Goal: Find specific page/section: Find specific page/section

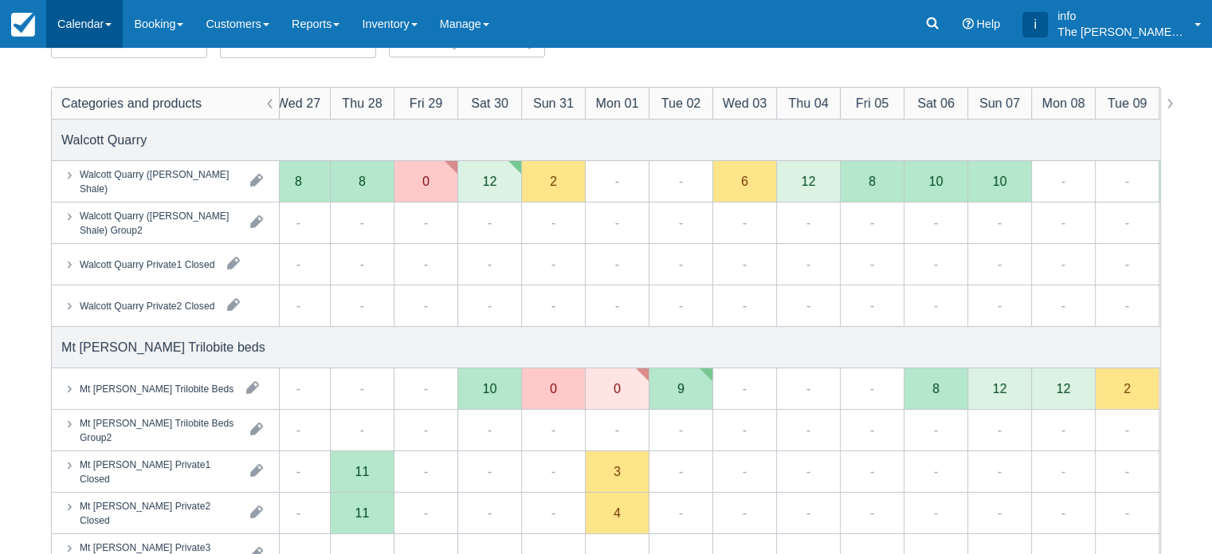
click at [57, 24] on link "Calendar" at bounding box center [84, 24] width 76 height 48
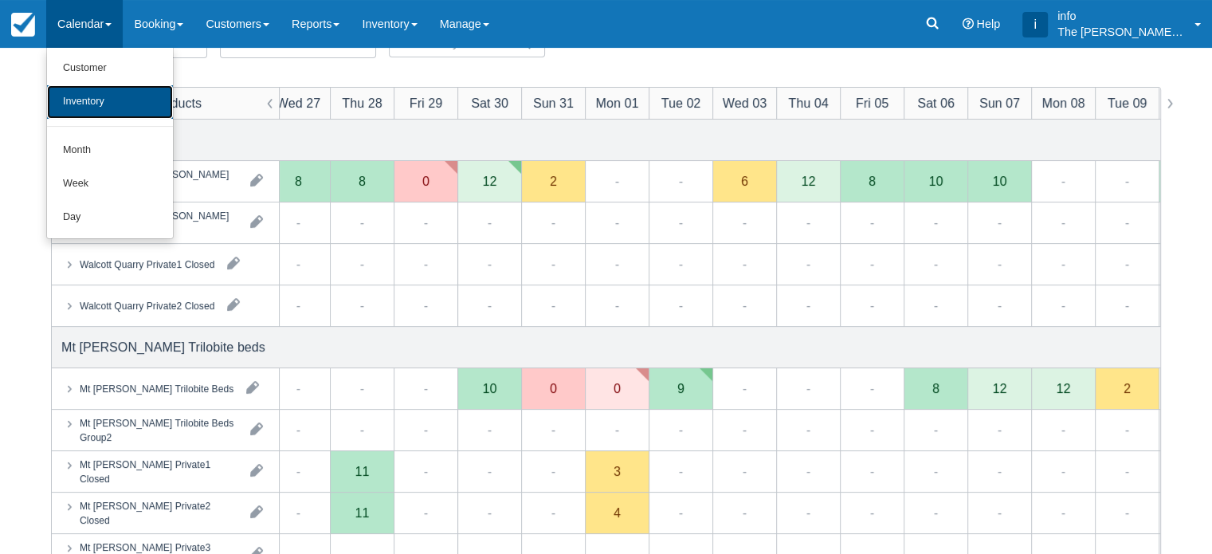
click at [86, 105] on link "Inventory" at bounding box center [110, 101] width 126 height 33
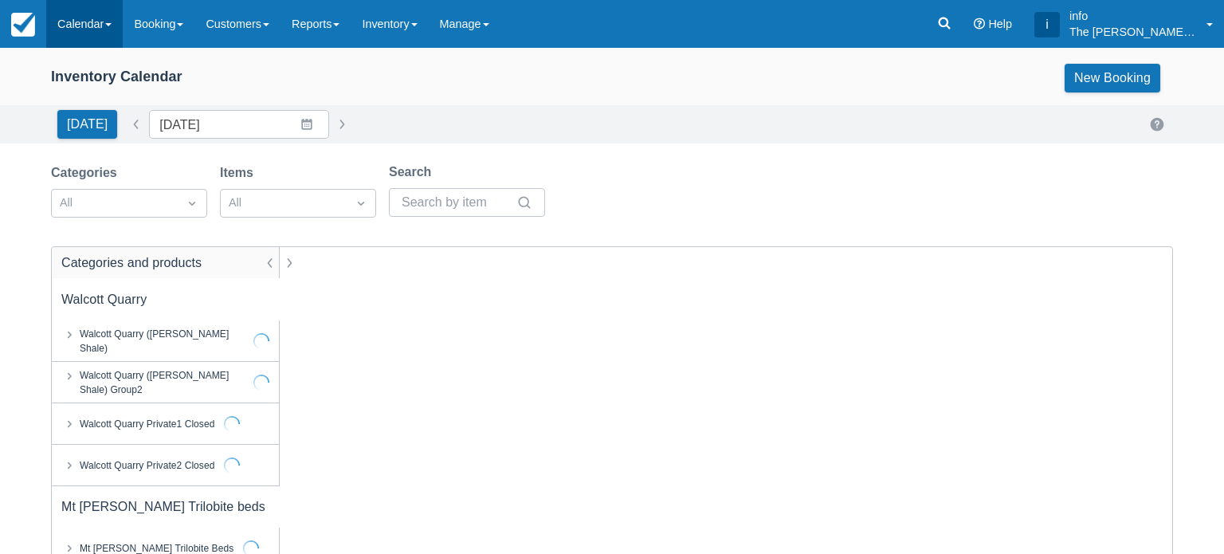
click at [98, 30] on link "Calendar" at bounding box center [84, 24] width 76 height 48
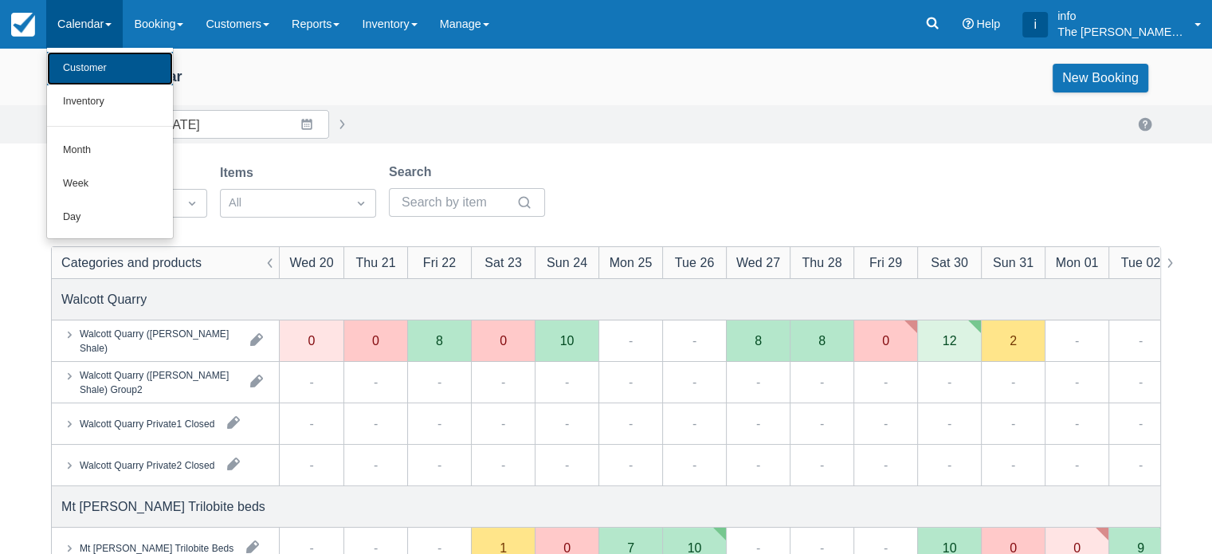
click at [100, 73] on link "Customer" at bounding box center [110, 68] width 126 height 33
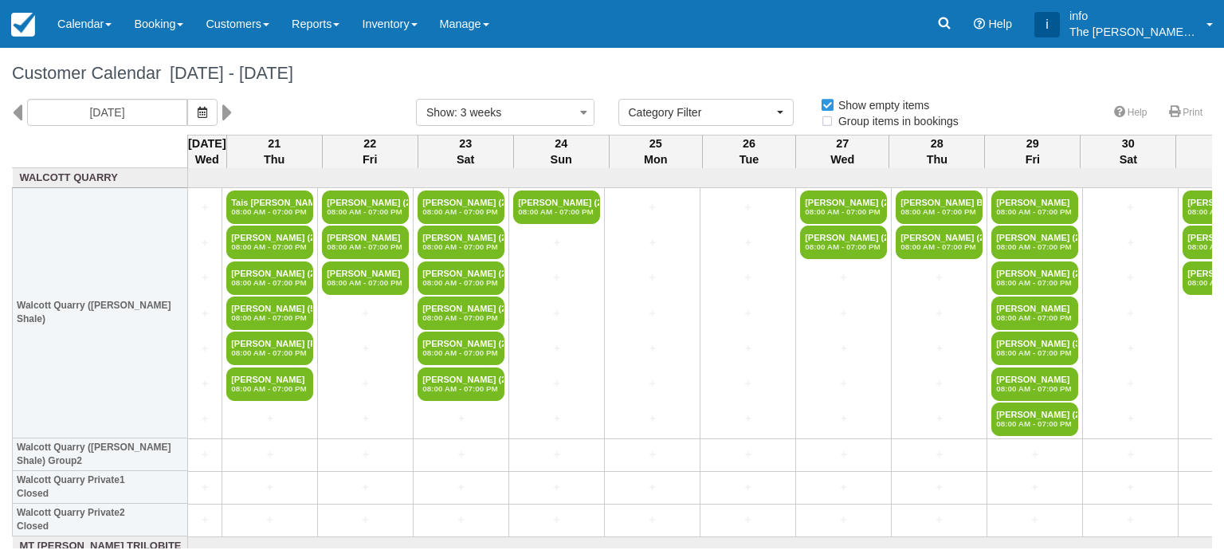
select select
